Goal: Task Accomplishment & Management: Use online tool/utility

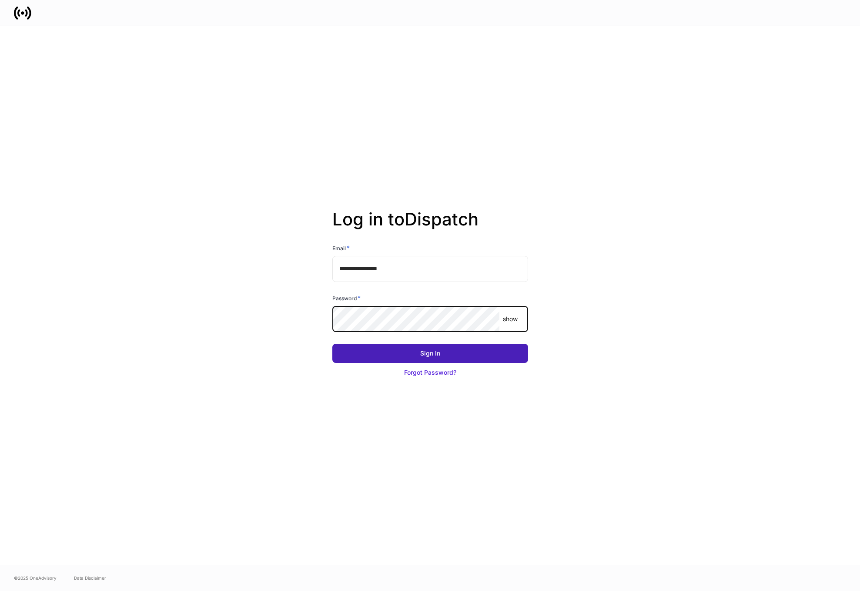
click at [478, 356] on button "Sign In" at bounding box center [431, 353] width 196 height 19
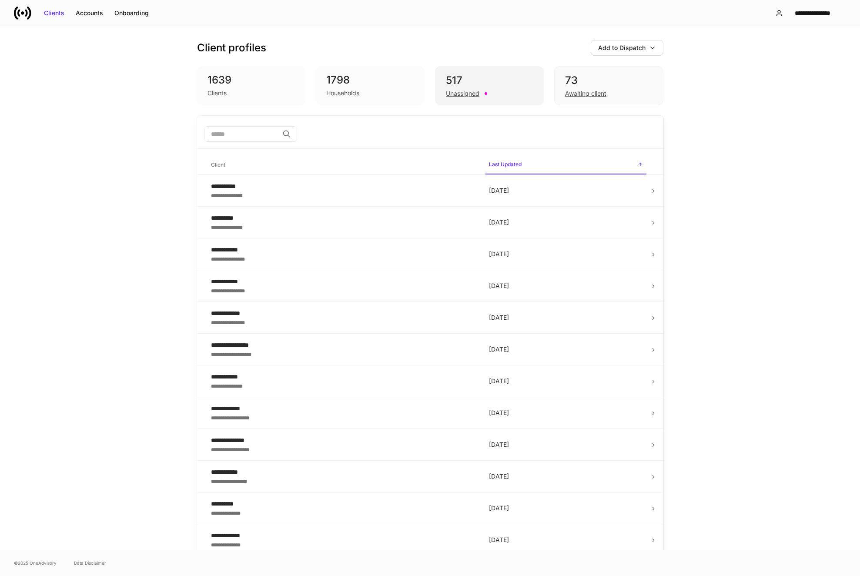
click at [481, 78] on div "517" at bounding box center [489, 81] width 87 height 14
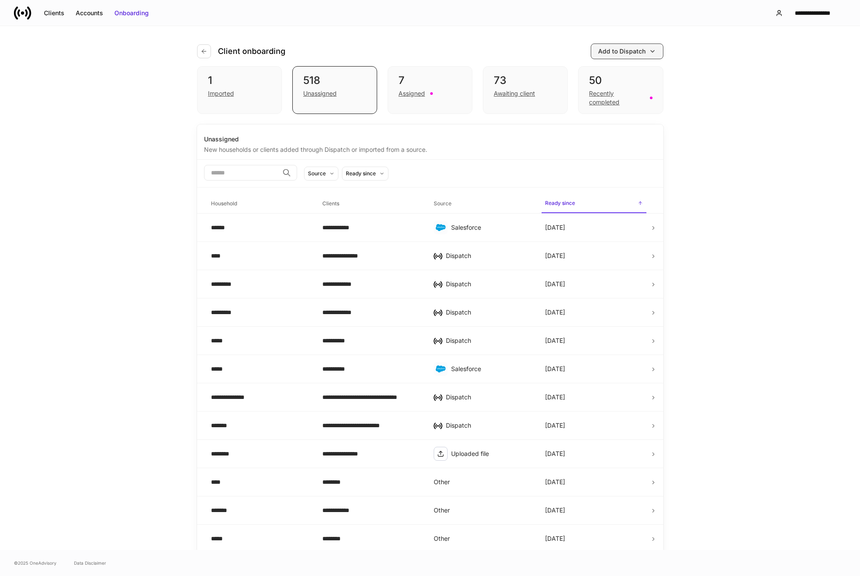
click at [645, 49] on div "Add to Dispatch" at bounding box center [621, 51] width 47 height 9
click at [635, 143] on div "View uploaded accounts" at bounding box center [613, 139] width 71 height 9
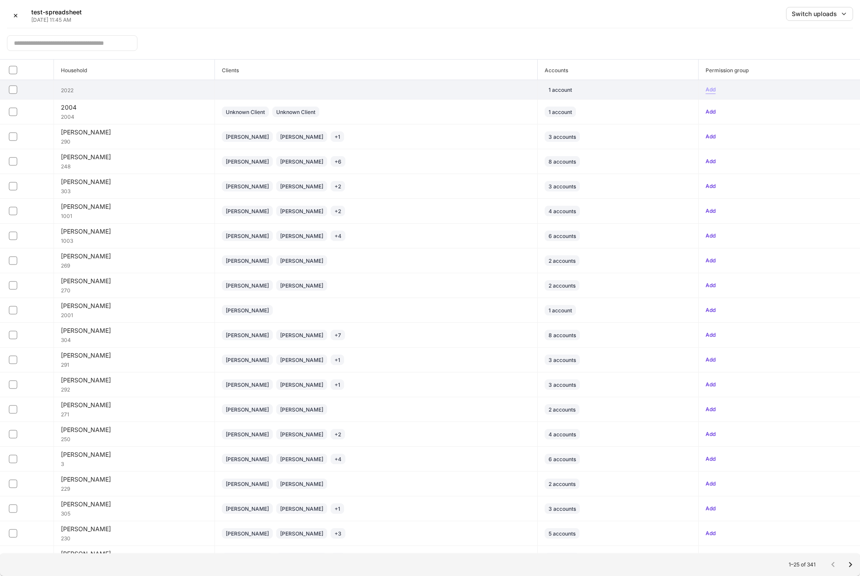
click at [712, 89] on div "Add" at bounding box center [711, 89] width 10 height 9
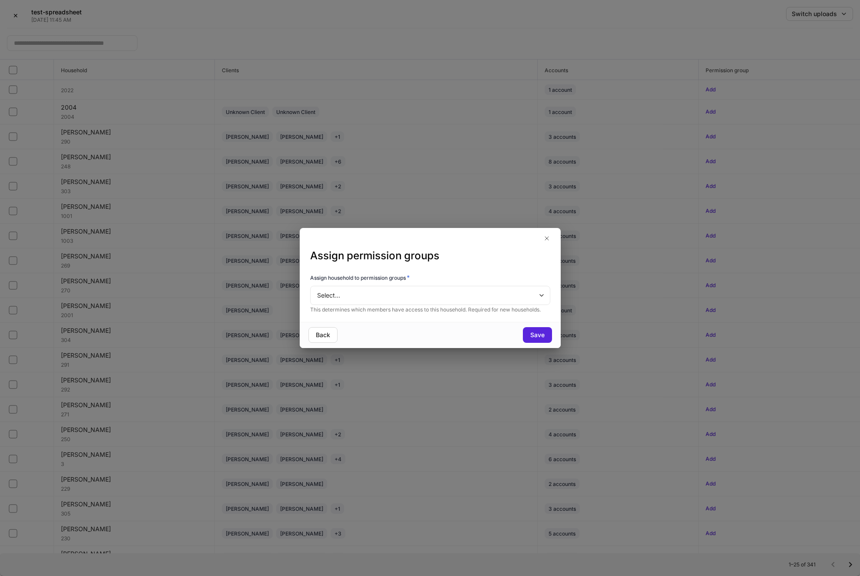
click at [455, 297] on body "✕ test-spreadsheet Sep 9, 11:45 AM Switch uploads ​ Household Clients Accounts …" at bounding box center [430, 288] width 860 height 576
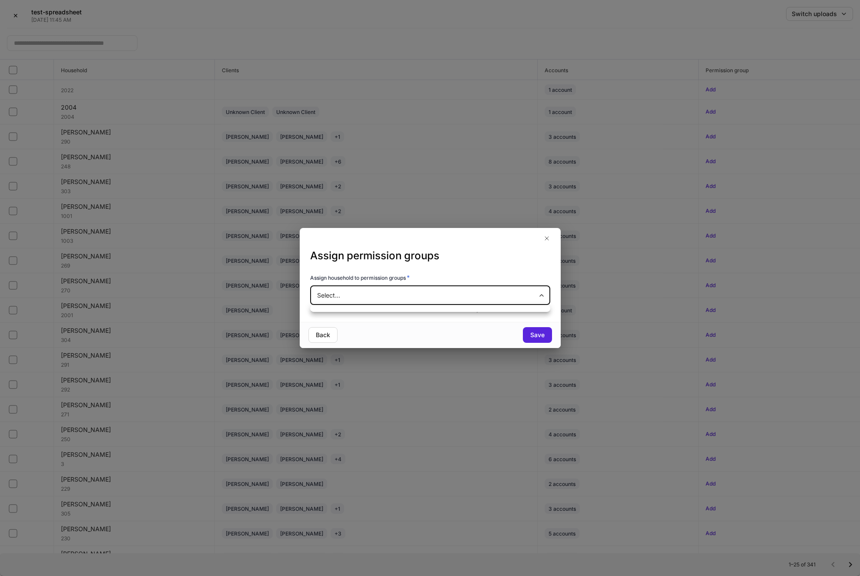
click at [510, 294] on div at bounding box center [430, 288] width 860 height 576
click at [546, 241] on icon "button" at bounding box center [547, 238] width 7 height 7
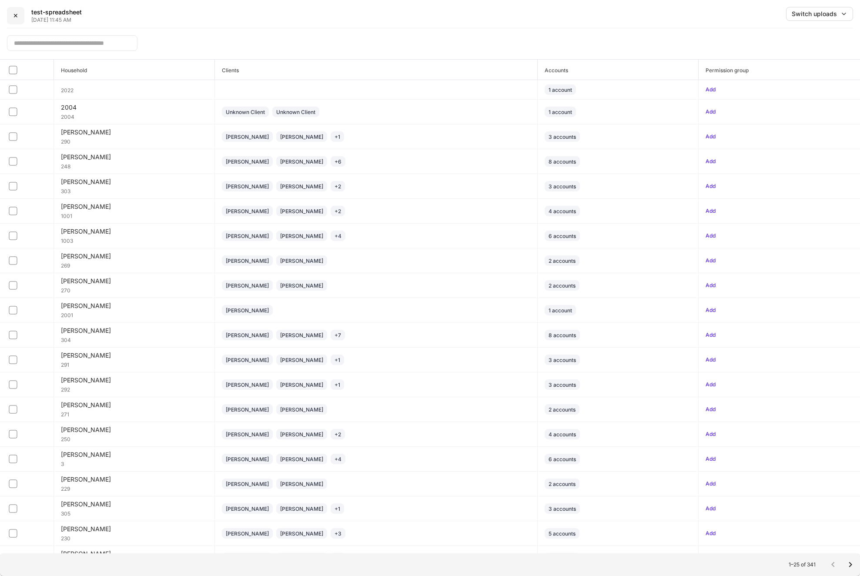
click at [15, 16] on div "✕" at bounding box center [15, 15] width 5 height 9
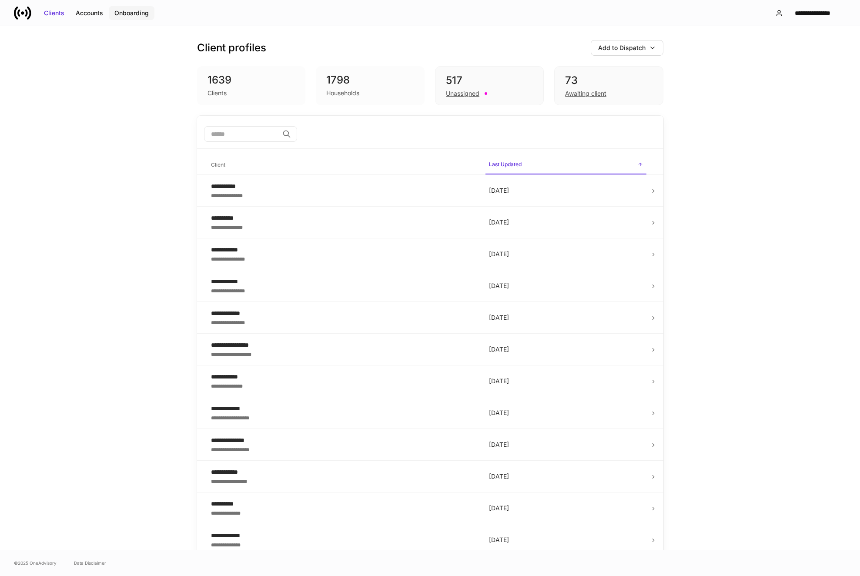
click at [112, 13] on button "Onboarding" at bounding box center [132, 13] width 46 height 14
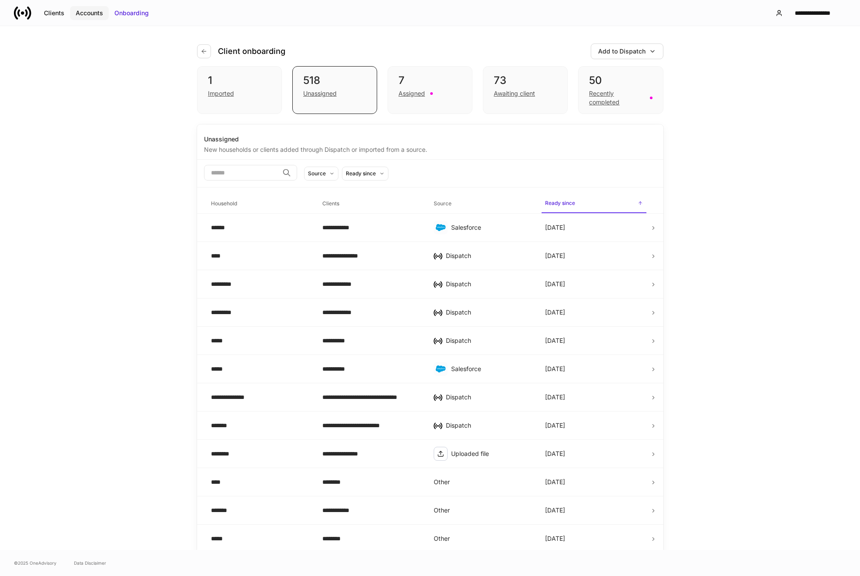
click at [98, 13] on div "Accounts" at bounding box center [89, 13] width 27 height 9
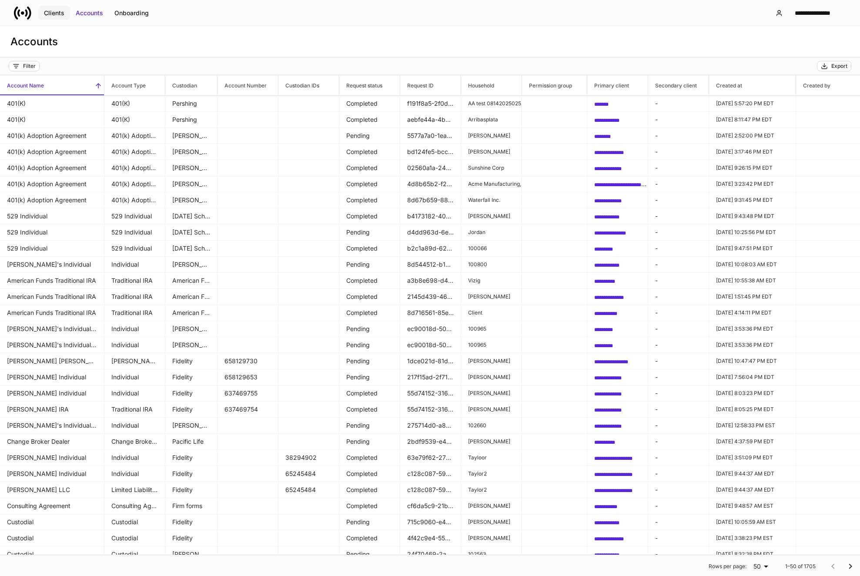
click at [61, 13] on div "Clients" at bounding box center [54, 13] width 20 height 9
